Goal: Check status: Check status

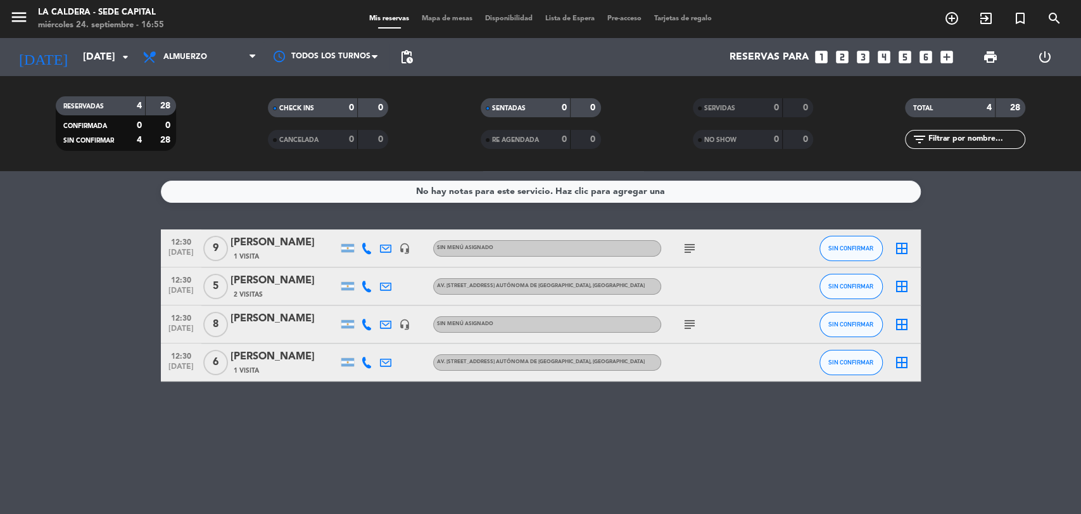
click at [77, 67] on input "[DATE]" at bounding box center [144, 57] width 134 height 25
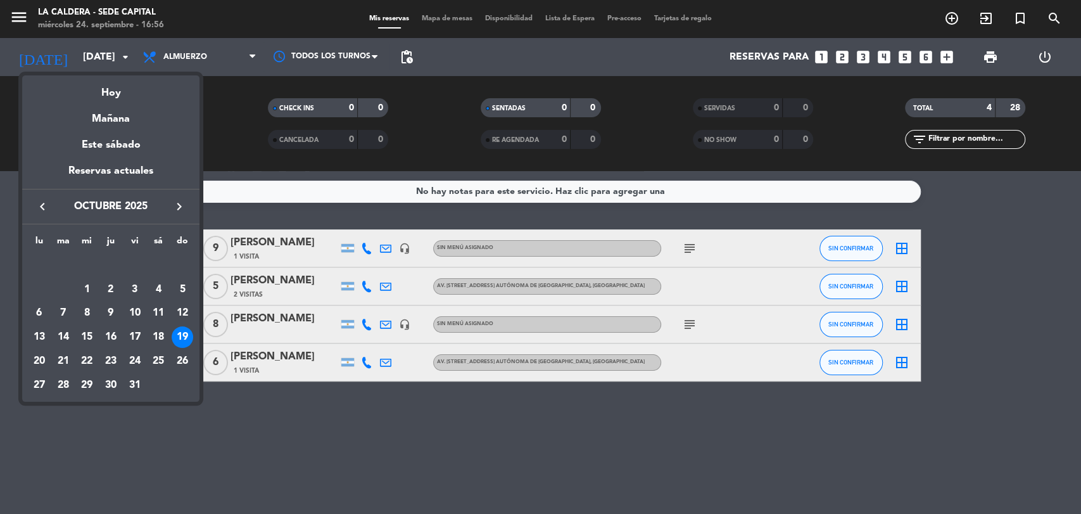
click at [44, 208] on icon "keyboard_arrow_left" at bounding box center [42, 206] width 15 height 15
click at [83, 356] on div "24" at bounding box center [87, 361] width 22 height 22
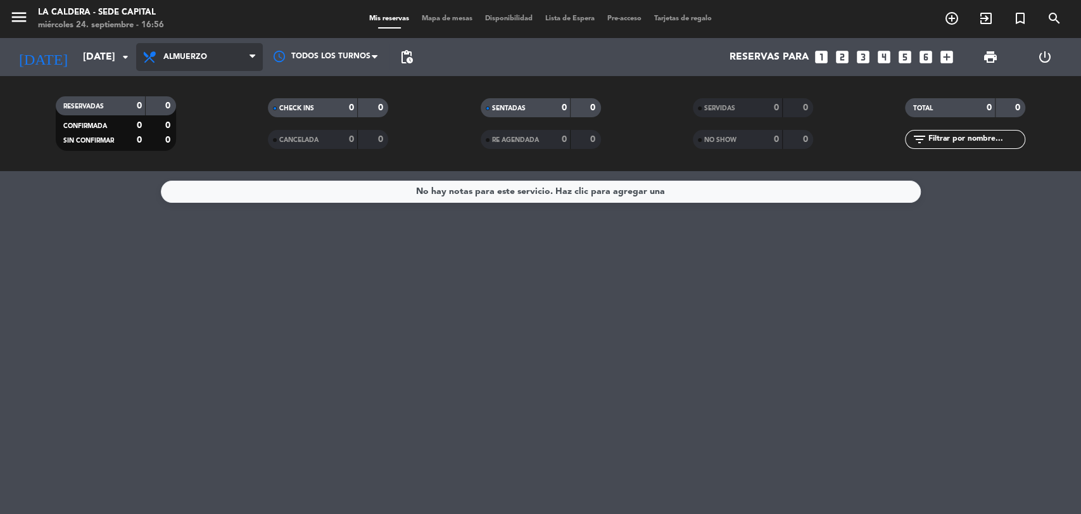
click at [181, 68] on span "Almuerzo" at bounding box center [199, 57] width 127 height 28
click at [179, 163] on div "menu La Caldera - Sede Capital [DATE] 24. septiembre - 16:56 Mis reservas Mapa …" at bounding box center [540, 85] width 1081 height 171
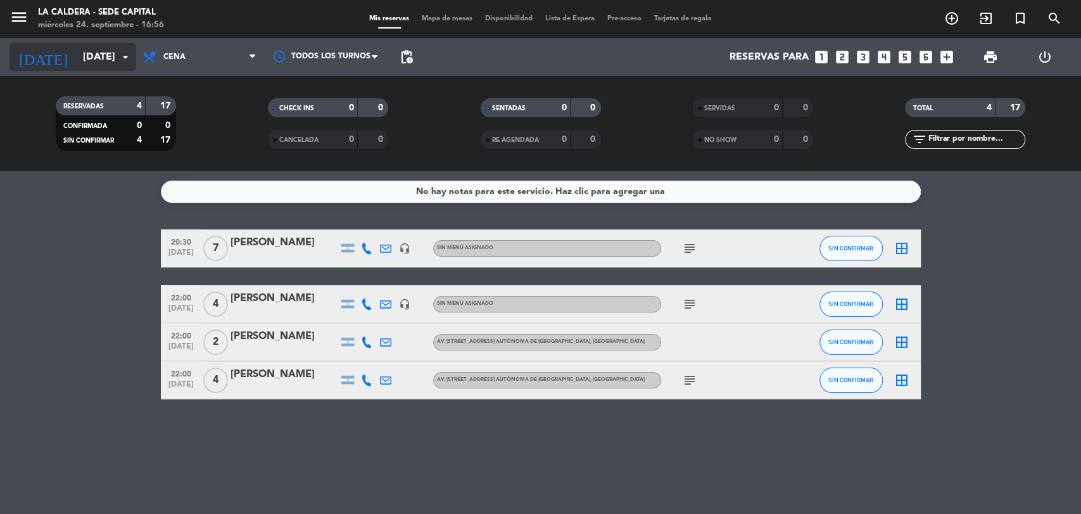
click at [104, 58] on input "[DATE]" at bounding box center [144, 57] width 134 height 25
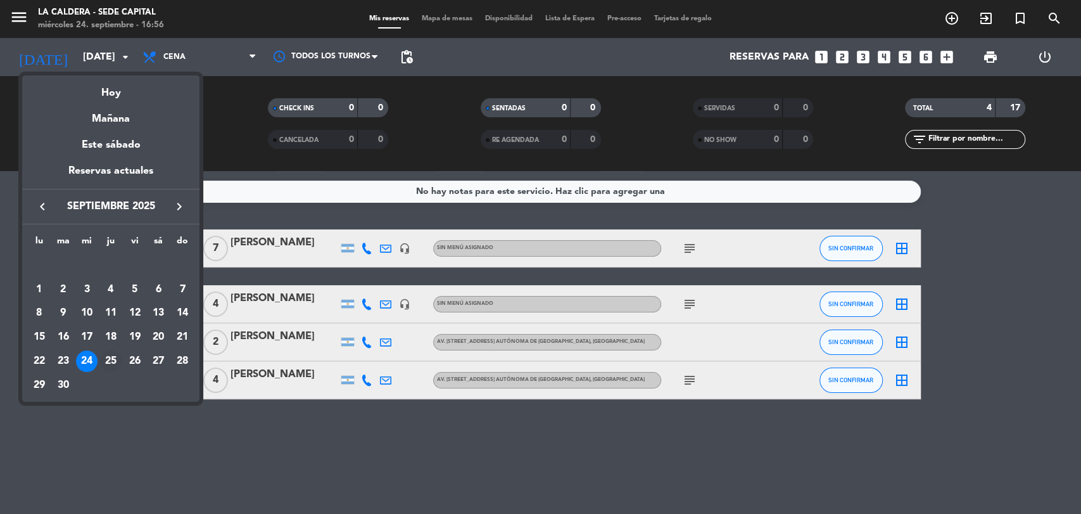
click at [111, 355] on div "25" at bounding box center [111, 361] width 22 height 22
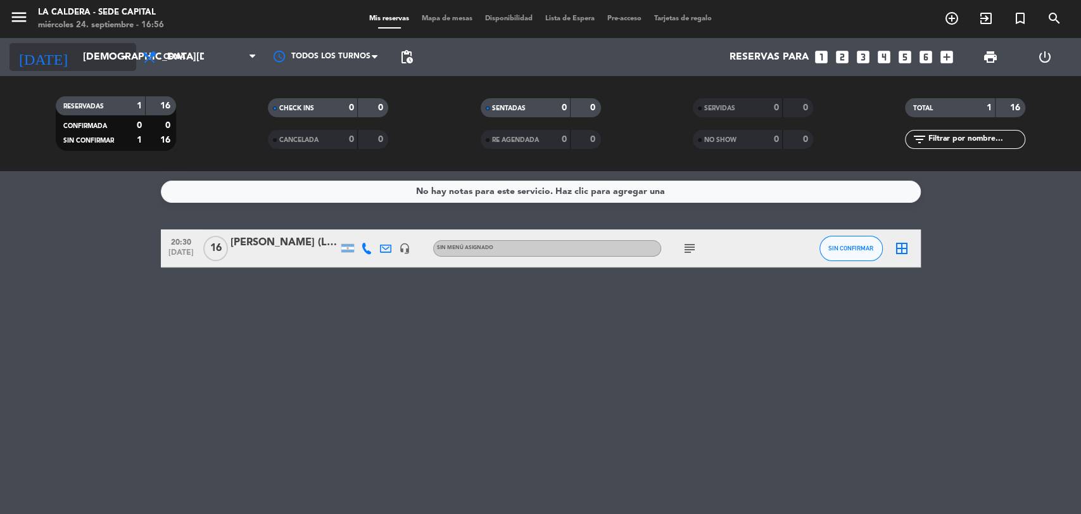
click at [111, 64] on input "[DEMOGRAPHIC_DATA][DATE]" at bounding box center [144, 57] width 134 height 25
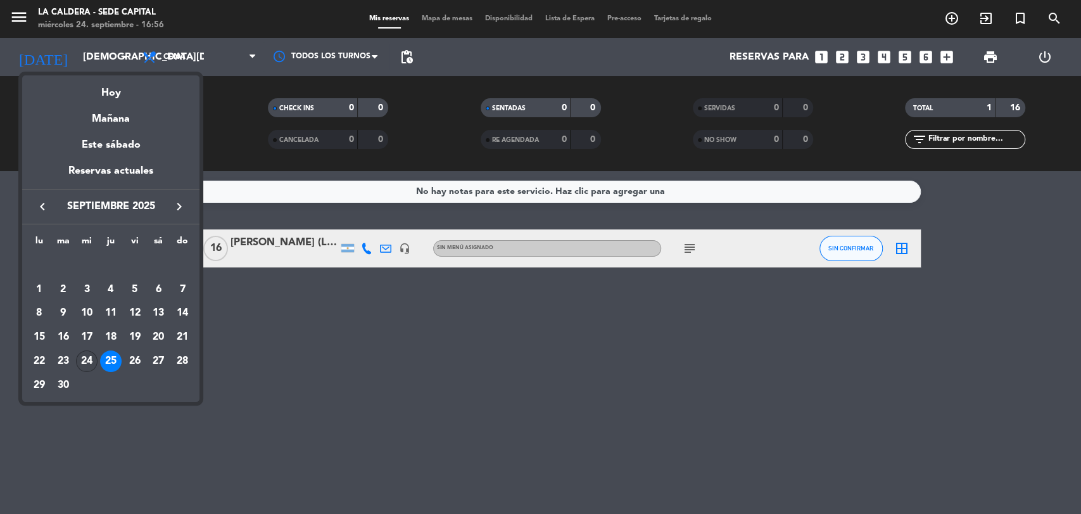
click at [91, 369] on div "24" at bounding box center [87, 361] width 22 height 22
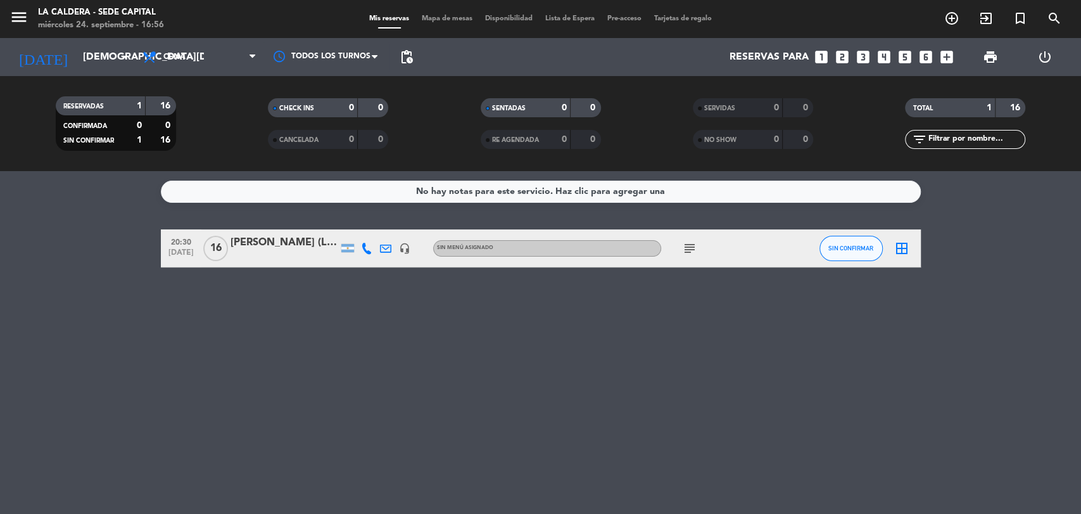
type input "[DATE]"
